Goal: Task Accomplishment & Management: Manage account settings

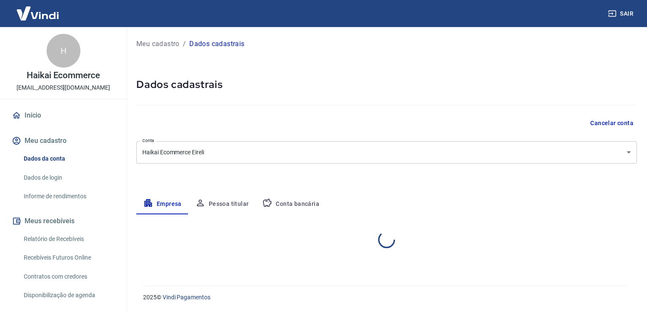
select select "SP"
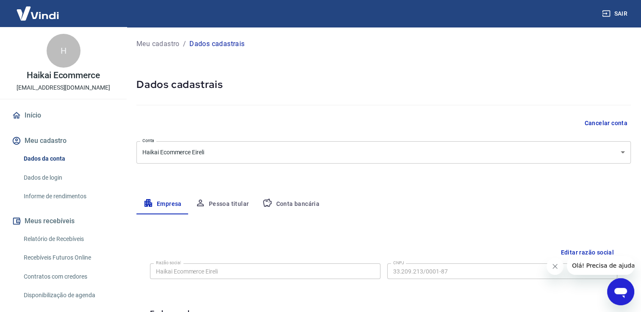
click at [229, 204] on button "Pessoa titular" at bounding box center [221, 204] width 67 height 20
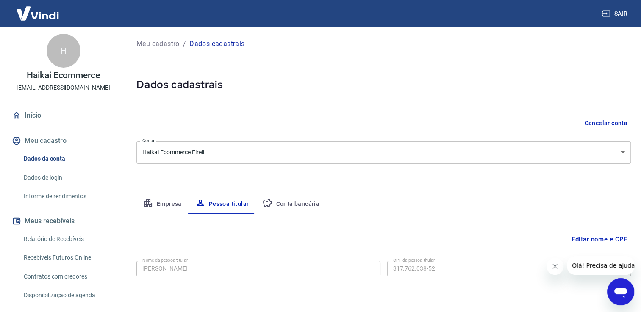
scroll to position [25, 0]
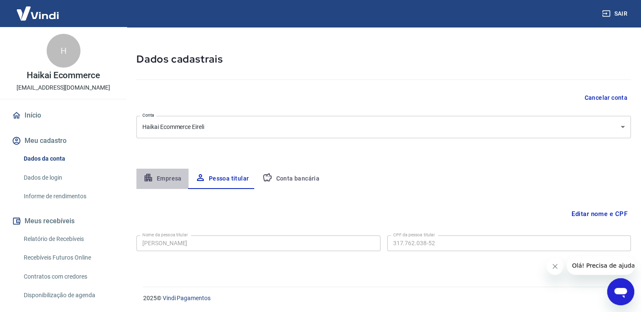
click at [163, 183] on button "Empresa" at bounding box center [162, 179] width 52 height 20
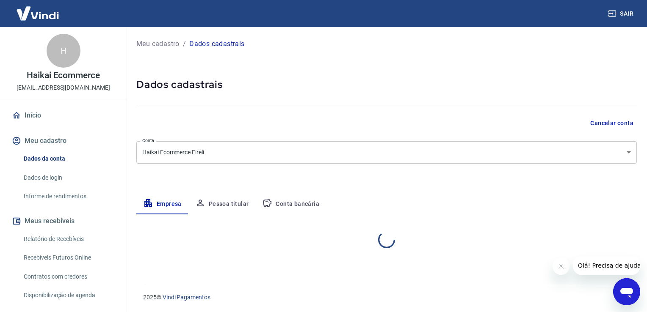
select select "SP"
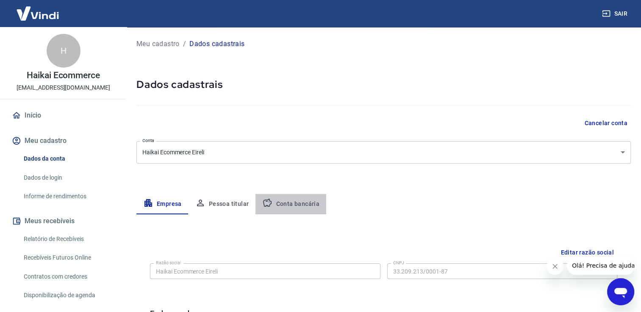
click at [304, 202] on button "Conta bancária" at bounding box center [290, 204] width 71 height 20
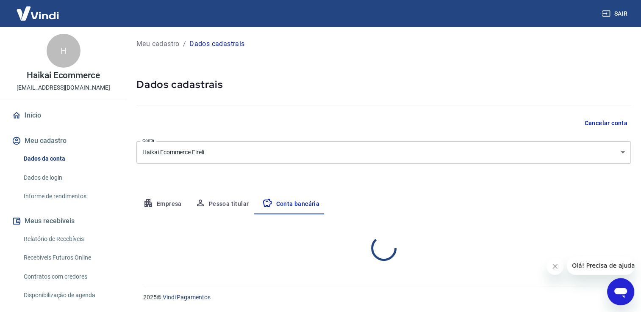
select select "1"
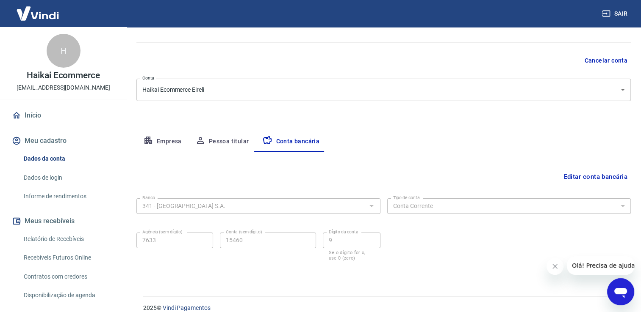
scroll to position [73, 0]
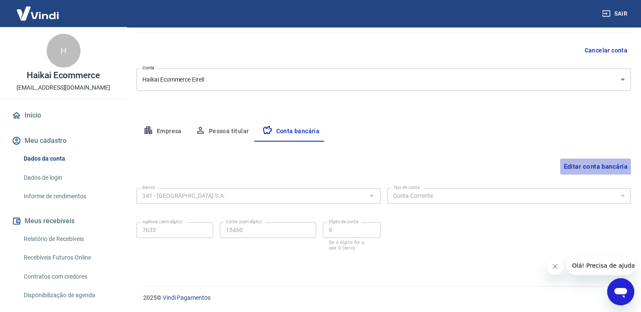
click at [608, 169] on button "Editar conta bancária" at bounding box center [595, 167] width 71 height 16
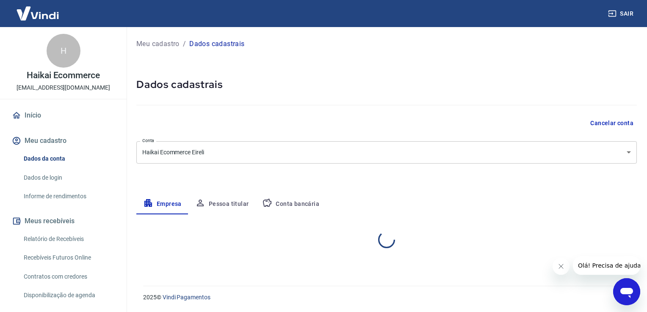
select select "SP"
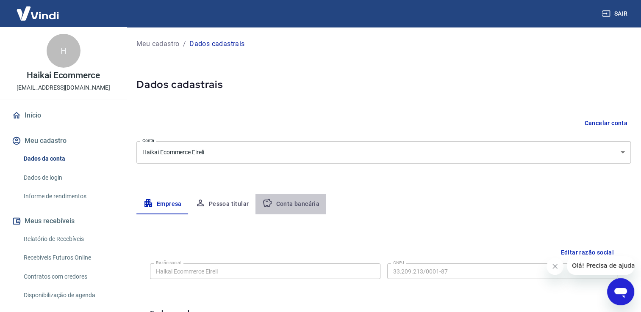
click at [296, 204] on button "Conta bancária" at bounding box center [290, 204] width 71 height 20
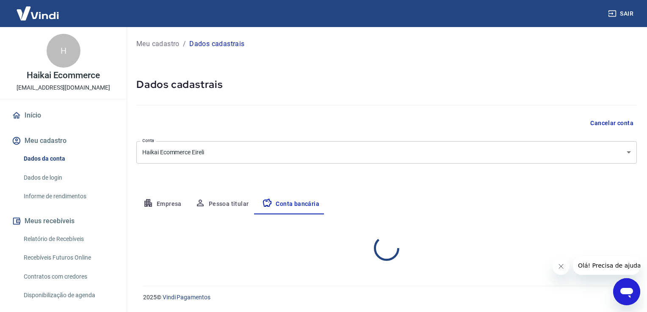
select select "1"
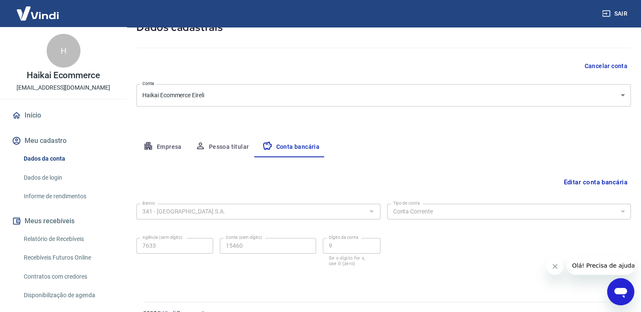
scroll to position [71, 0]
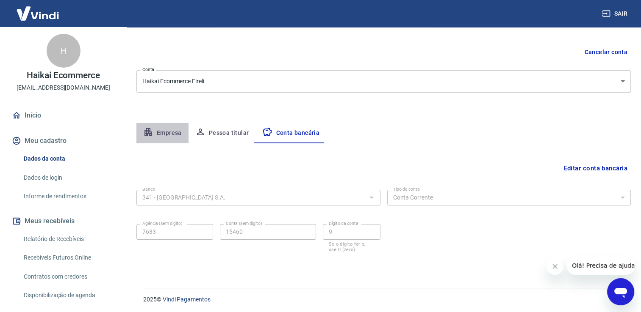
click at [169, 133] on button "Empresa" at bounding box center [162, 133] width 52 height 20
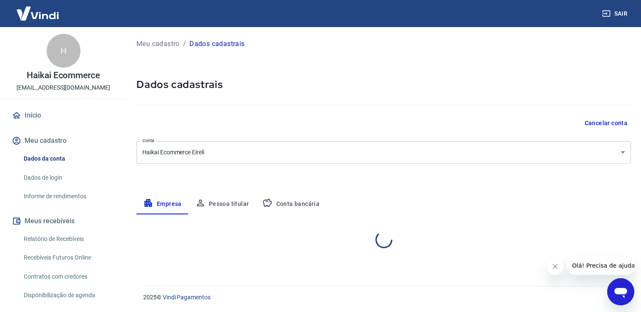
select select "SP"
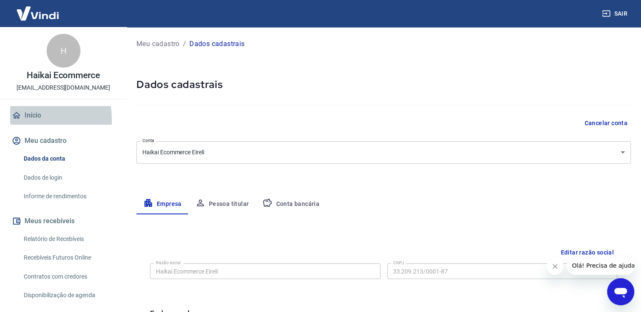
click at [27, 119] on link "Início" at bounding box center [63, 115] width 106 height 19
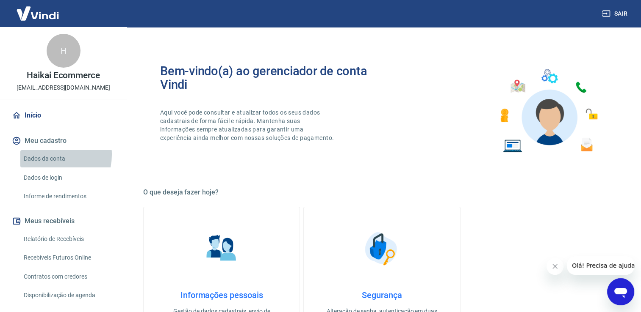
click at [48, 155] on link "Dados da conta" at bounding box center [68, 158] width 96 height 17
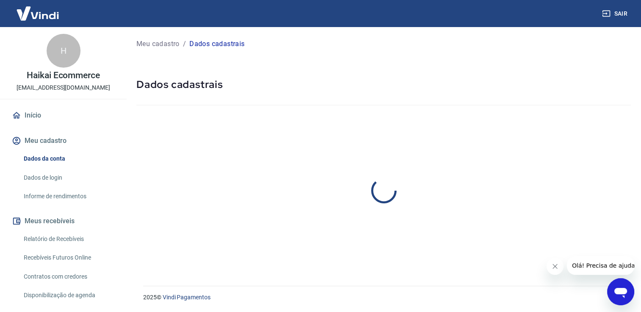
select select "SP"
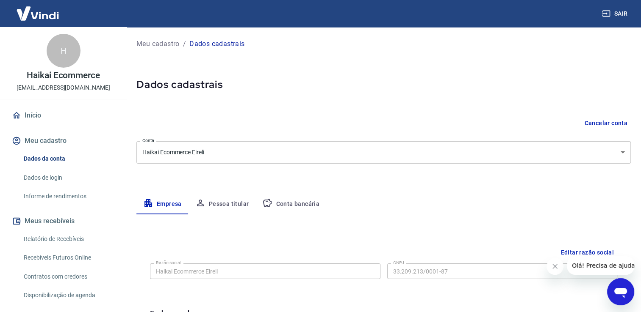
click at [35, 111] on link "Início" at bounding box center [63, 115] width 106 height 19
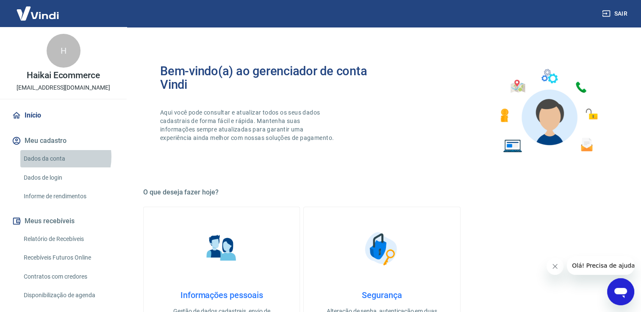
click at [51, 157] on link "Dados da conta" at bounding box center [68, 158] width 96 height 17
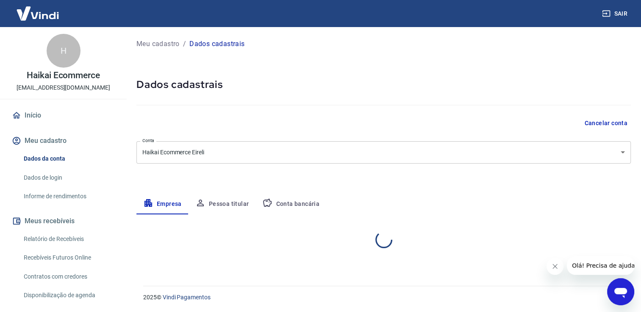
select select "SP"
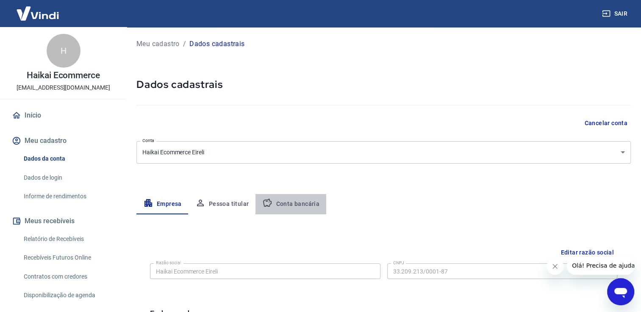
click at [317, 203] on button "Conta bancária" at bounding box center [290, 204] width 71 height 20
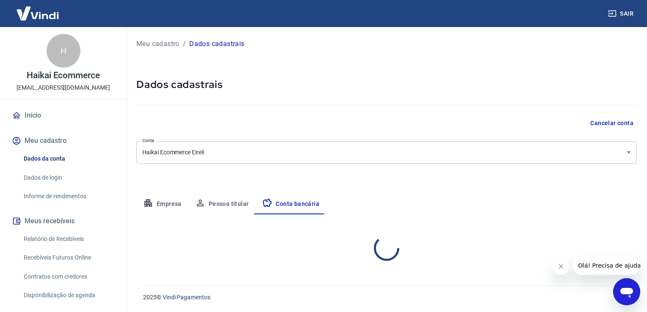
select select "1"
